Goal: Book appointment/travel/reservation

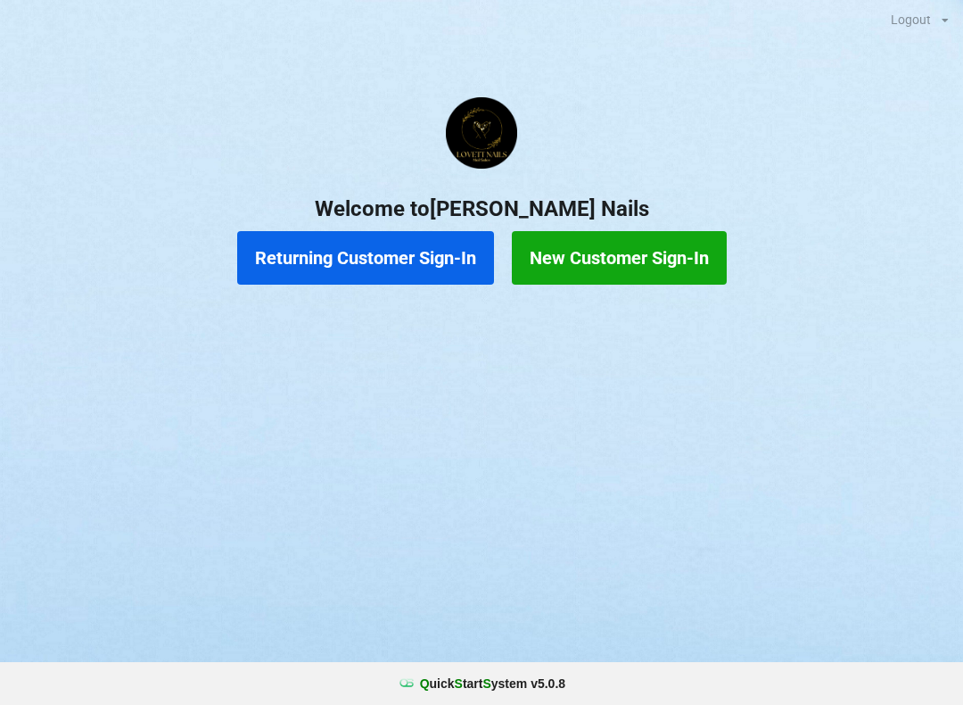
click at [412, 251] on button "Returning Customer Sign-In" at bounding box center [365, 258] width 257 height 54
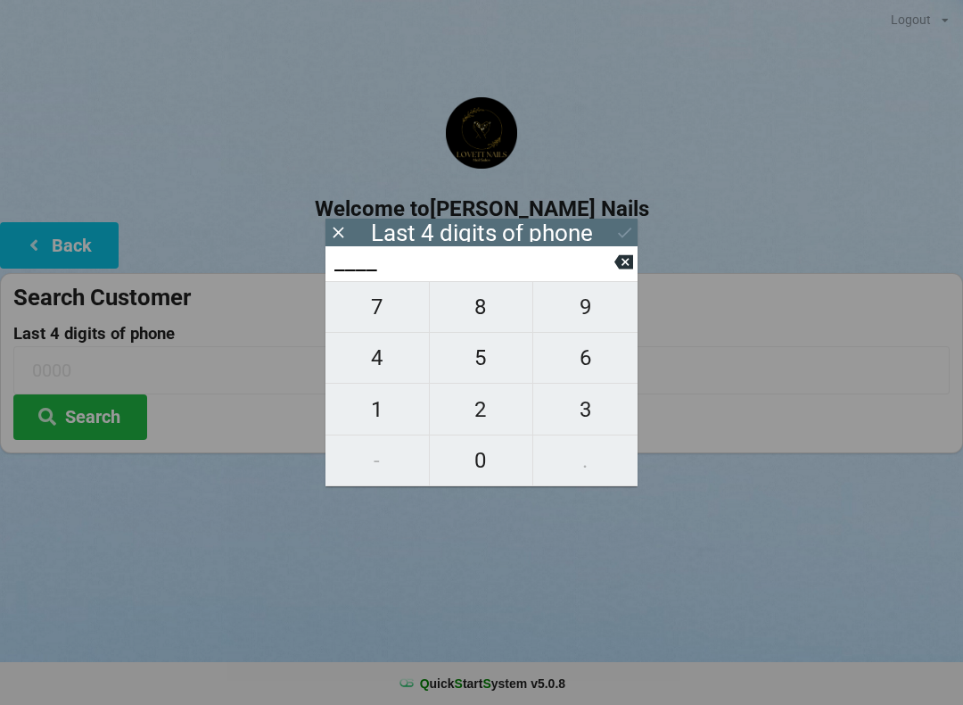
click at [470, 458] on span "0" at bounding box center [481, 460] width 103 height 37
type input "0___"
click at [479, 452] on span "0" at bounding box center [481, 460] width 103 height 37
type input "00__"
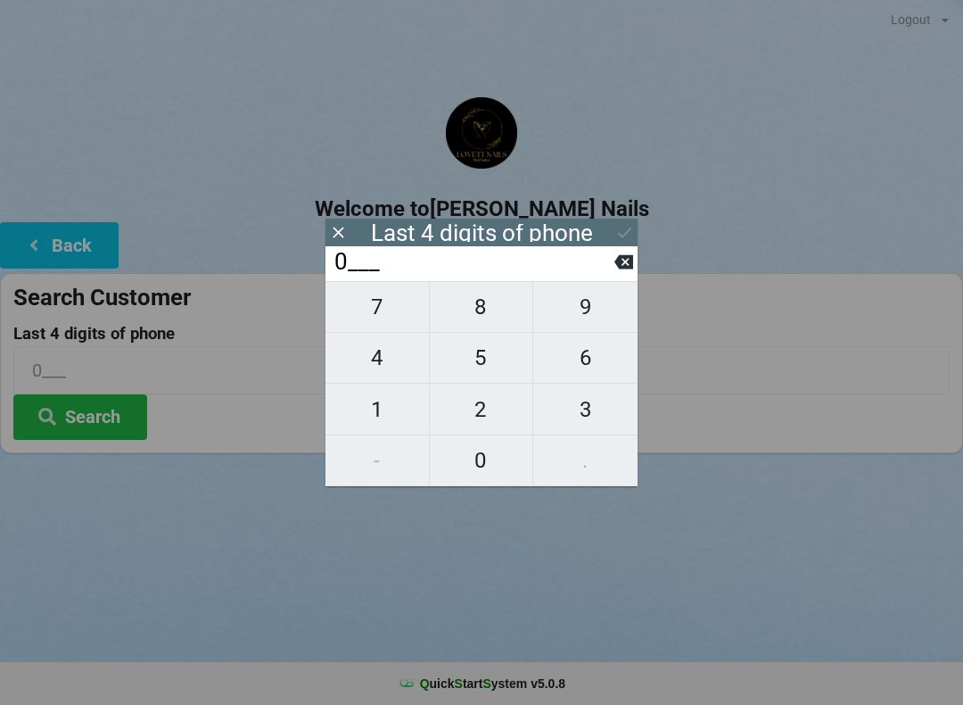
type input "00__"
click at [377, 409] on span "1" at bounding box center [377, 409] width 103 height 37
type input "001_"
click at [569, 363] on span "6" at bounding box center [585, 357] width 104 height 37
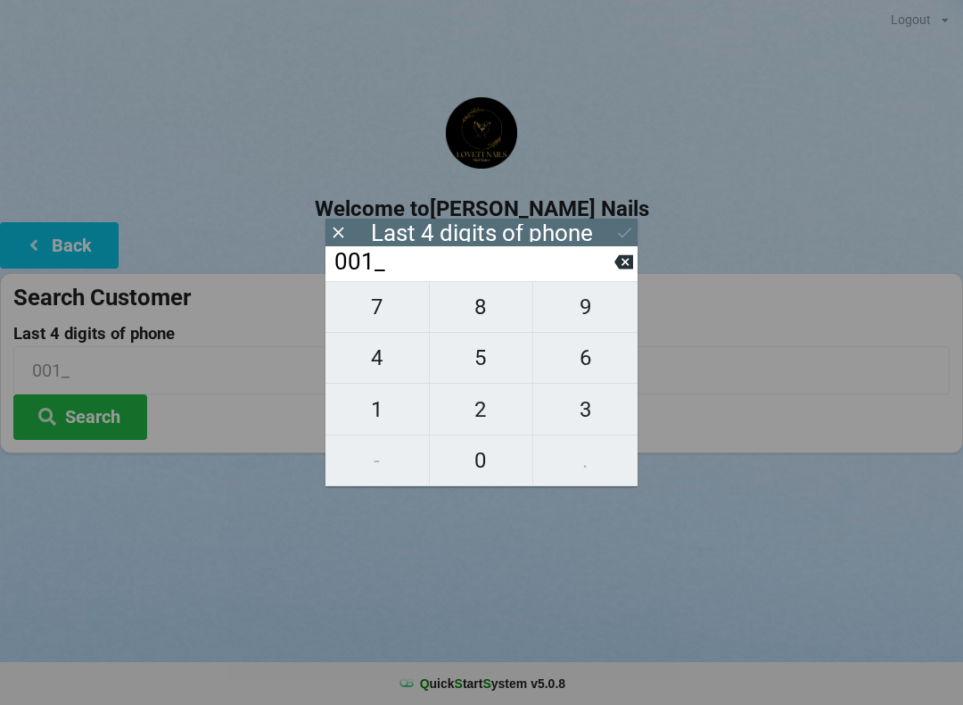
type input "0016"
click at [622, 226] on icon at bounding box center [625, 232] width 19 height 19
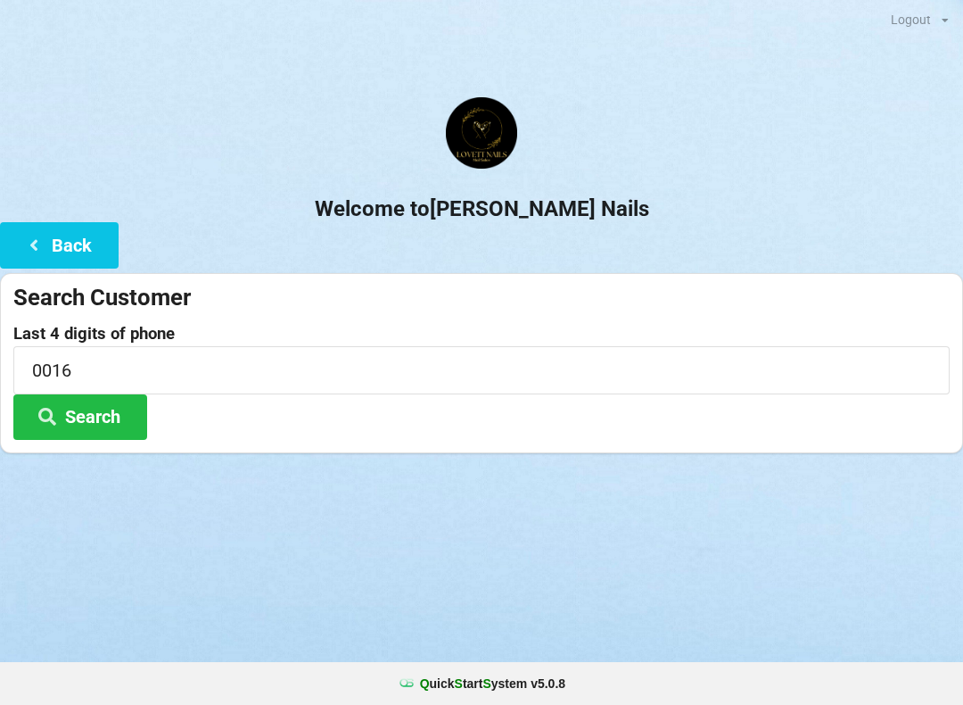
click at [85, 420] on button "Search" at bounding box center [80, 416] width 134 height 45
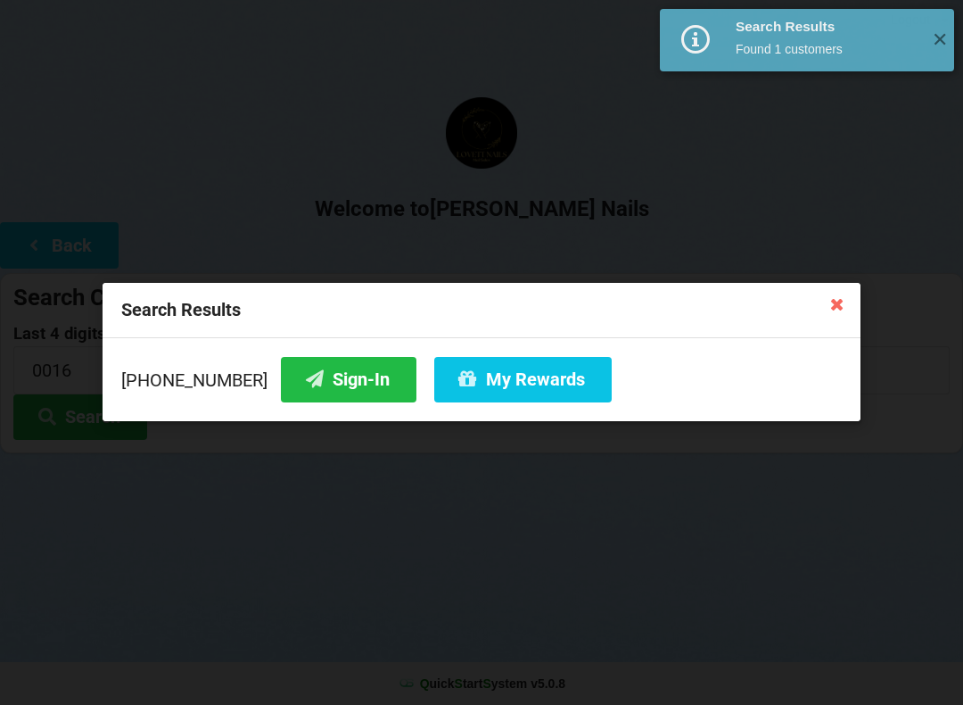
click at [306, 373] on button "Sign-In" at bounding box center [349, 379] width 136 height 45
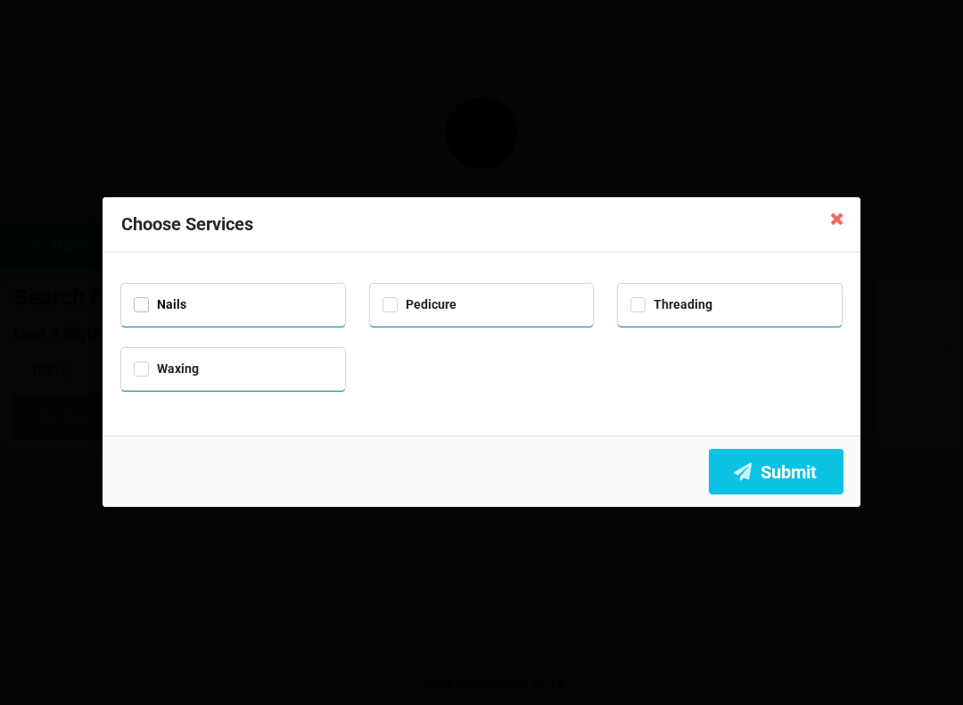
click at [148, 302] on label "Nails" at bounding box center [160, 304] width 53 height 15
checkbox input "true"
click at [395, 306] on label "Pedicure" at bounding box center [420, 304] width 74 height 15
checkbox input "true"
click at [789, 474] on button "Submit" at bounding box center [776, 471] width 135 height 45
